Goal: Transaction & Acquisition: Purchase product/service

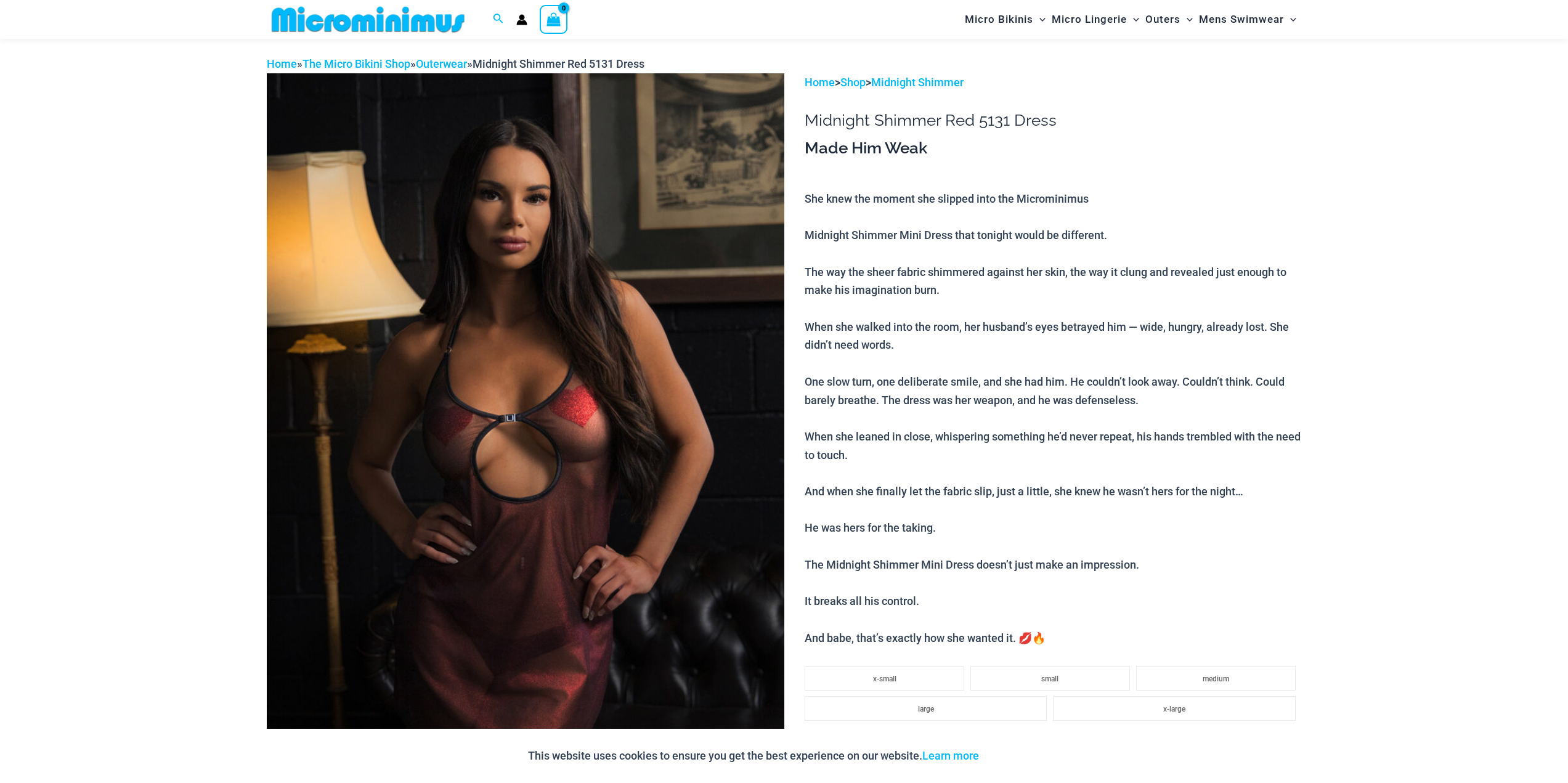
scroll to position [176, 0]
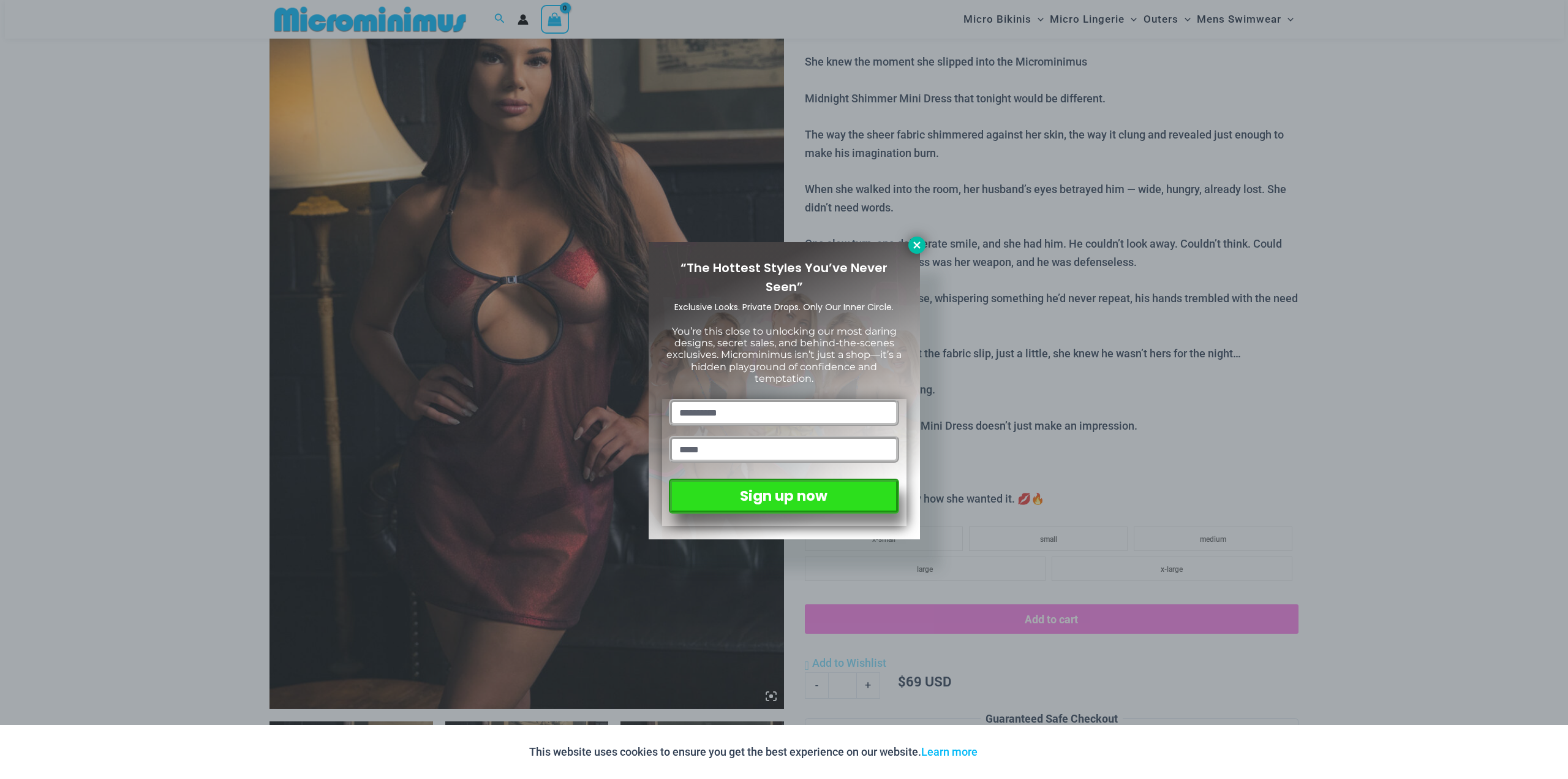
click at [919, 246] on icon at bounding box center [916, 245] width 7 height 7
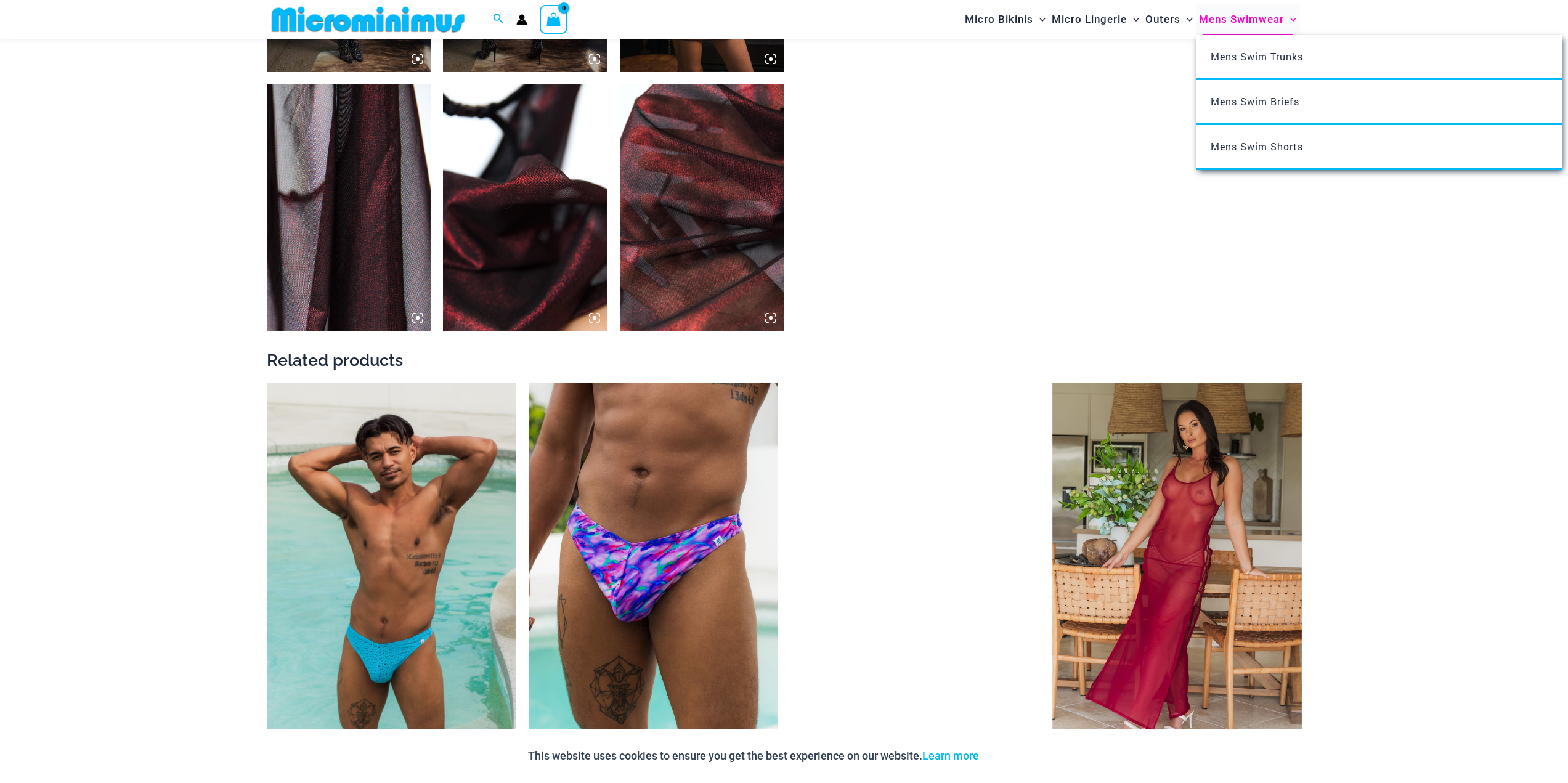
scroll to position [1285, 0]
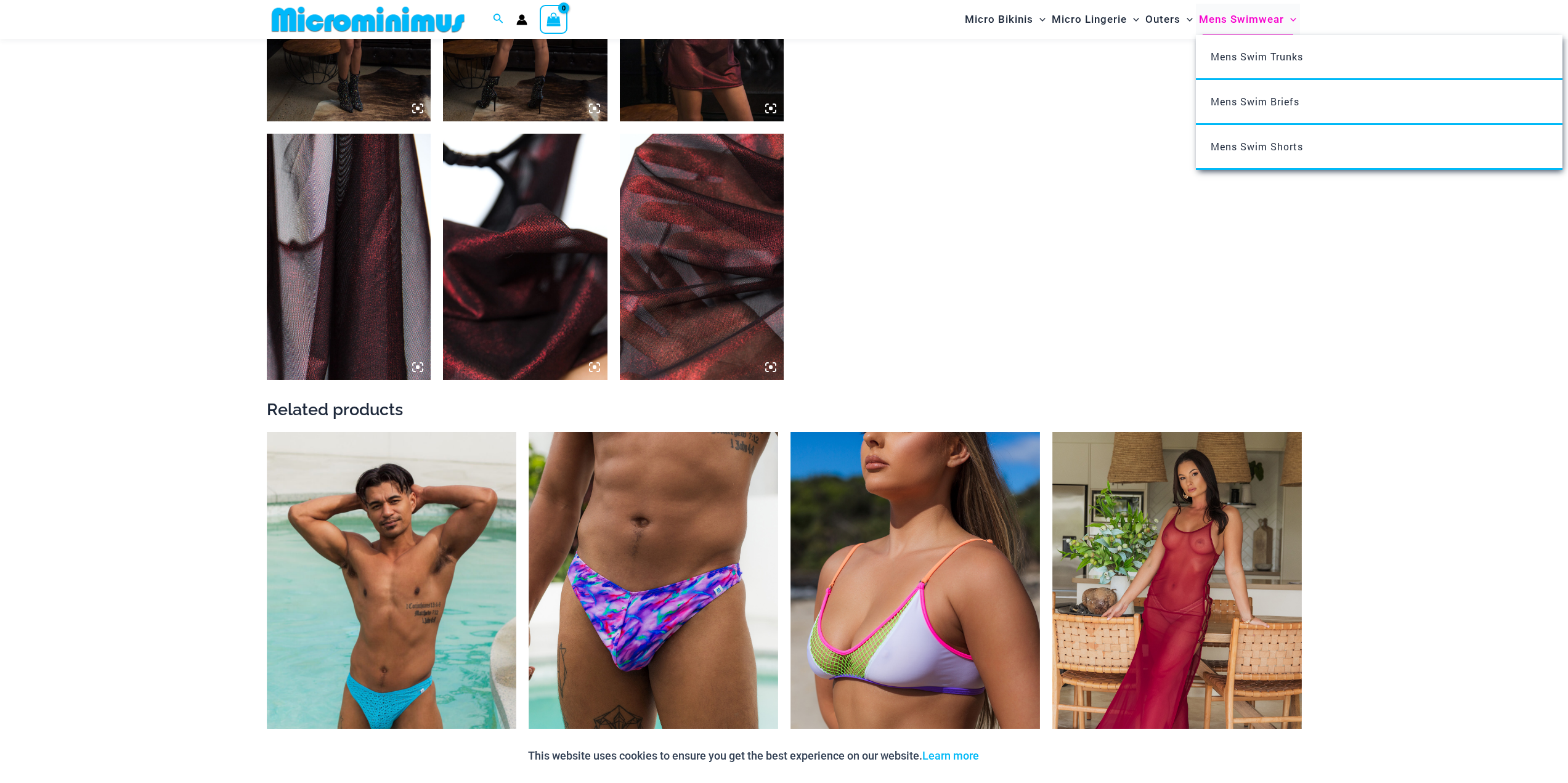
click at [1237, 22] on span "Mens Swimwear" at bounding box center [1241, 20] width 85 height 31
